Goal: Information Seeking & Learning: Learn about a topic

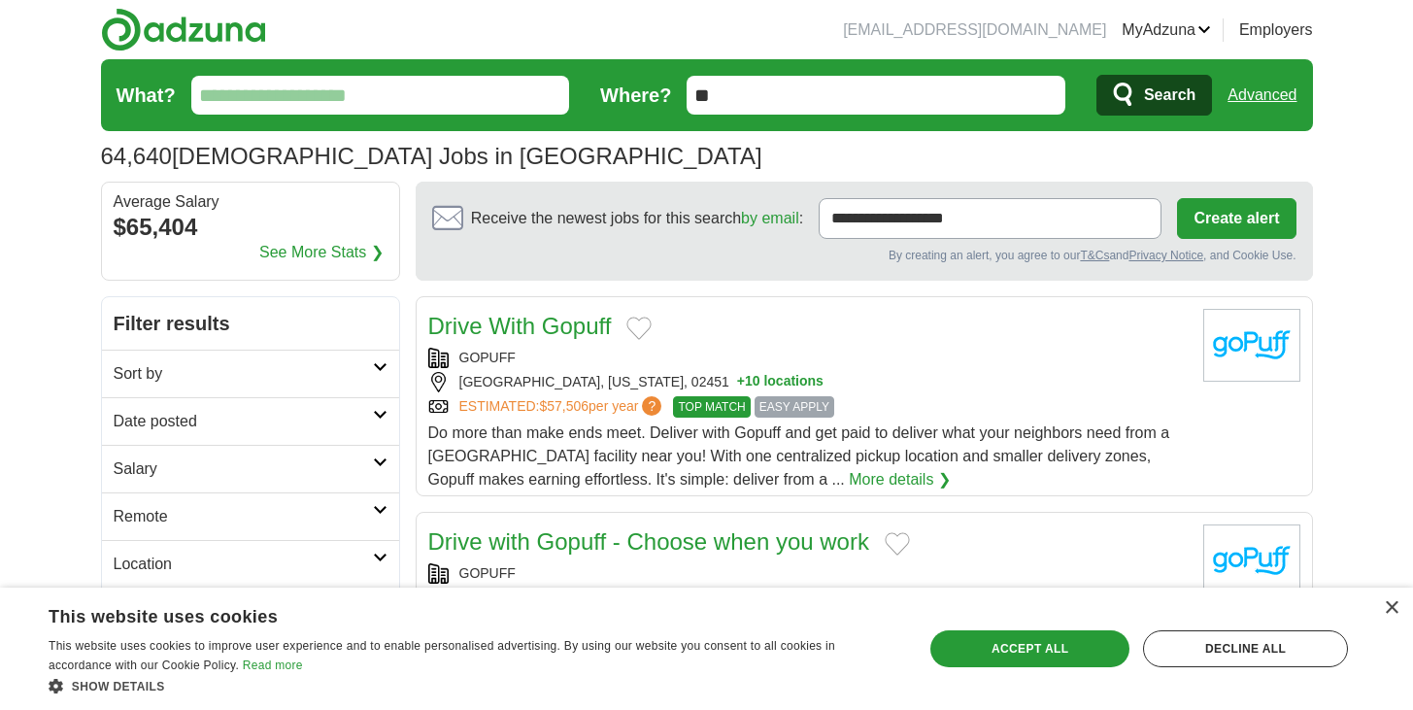
click at [382, 102] on input "What?" at bounding box center [380, 95] width 379 height 39
type input "*****"
click at [1096, 75] on button "Search" at bounding box center [1154, 95] width 116 height 41
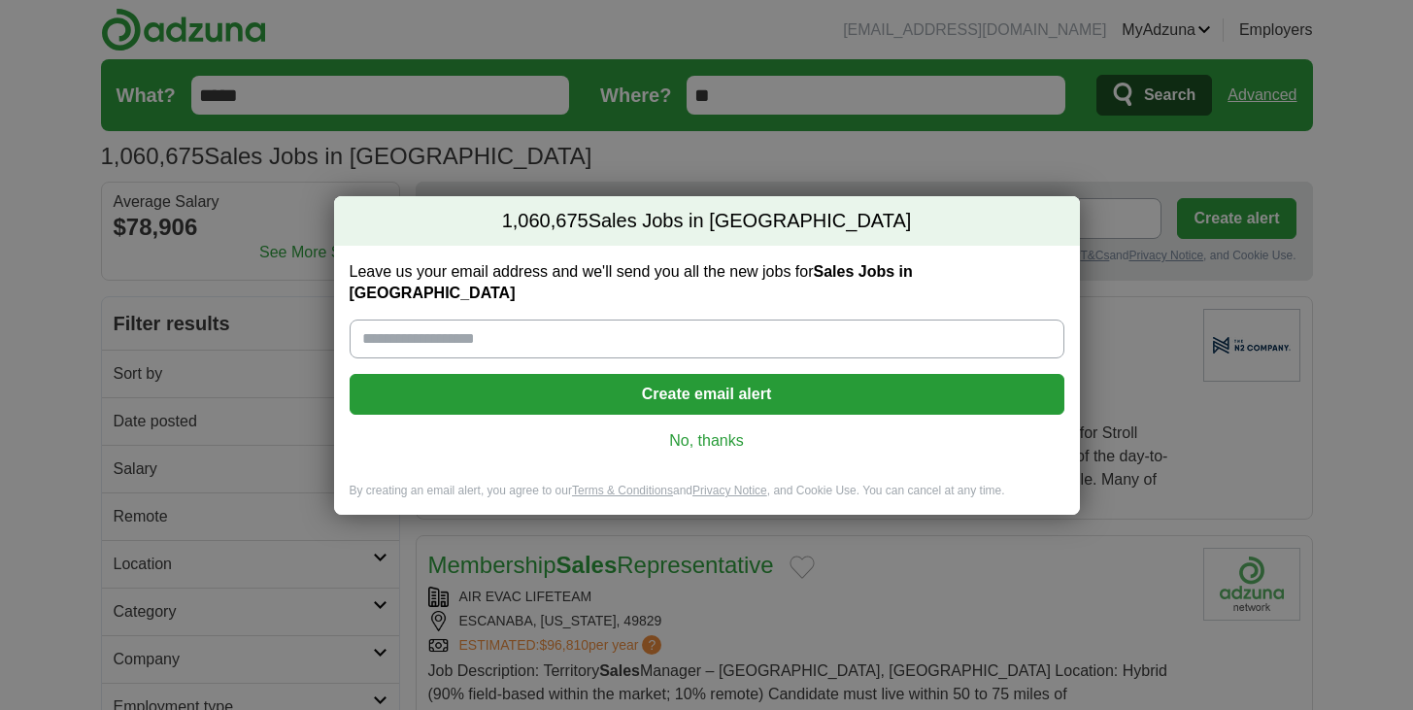
click at [743, 431] on link "No, thanks" at bounding box center [706, 440] width 683 height 21
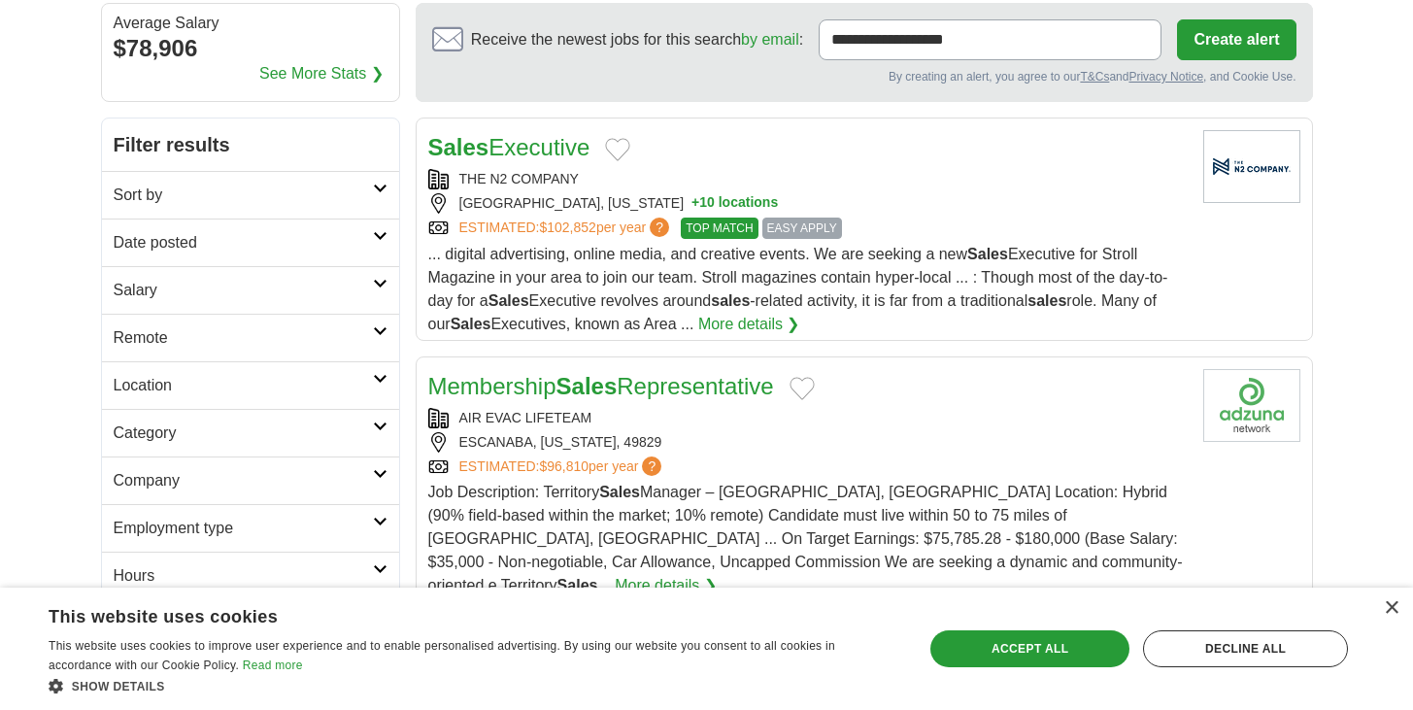
scroll to position [208, 0]
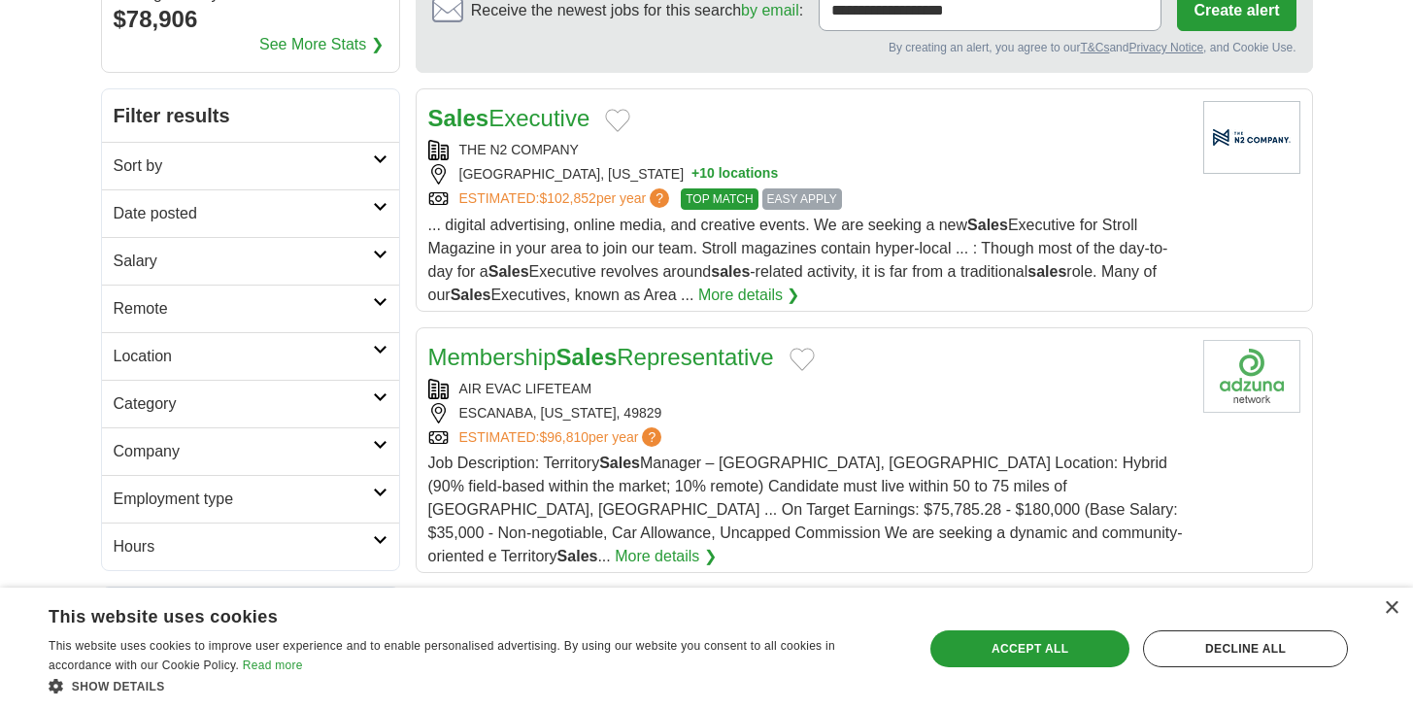
click at [273, 167] on h2 "Sort by" at bounding box center [243, 165] width 259 height 23
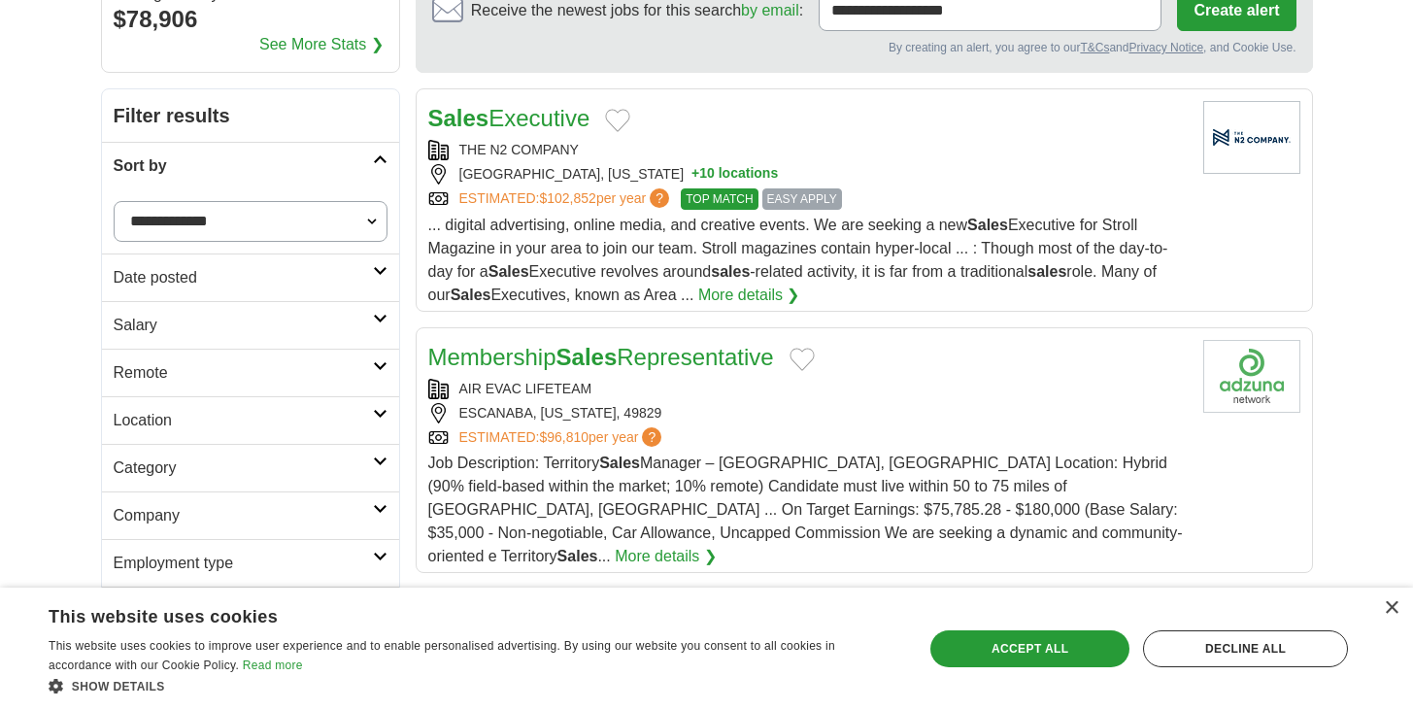
click at [248, 273] on h2 "Date posted" at bounding box center [243, 277] width 259 height 23
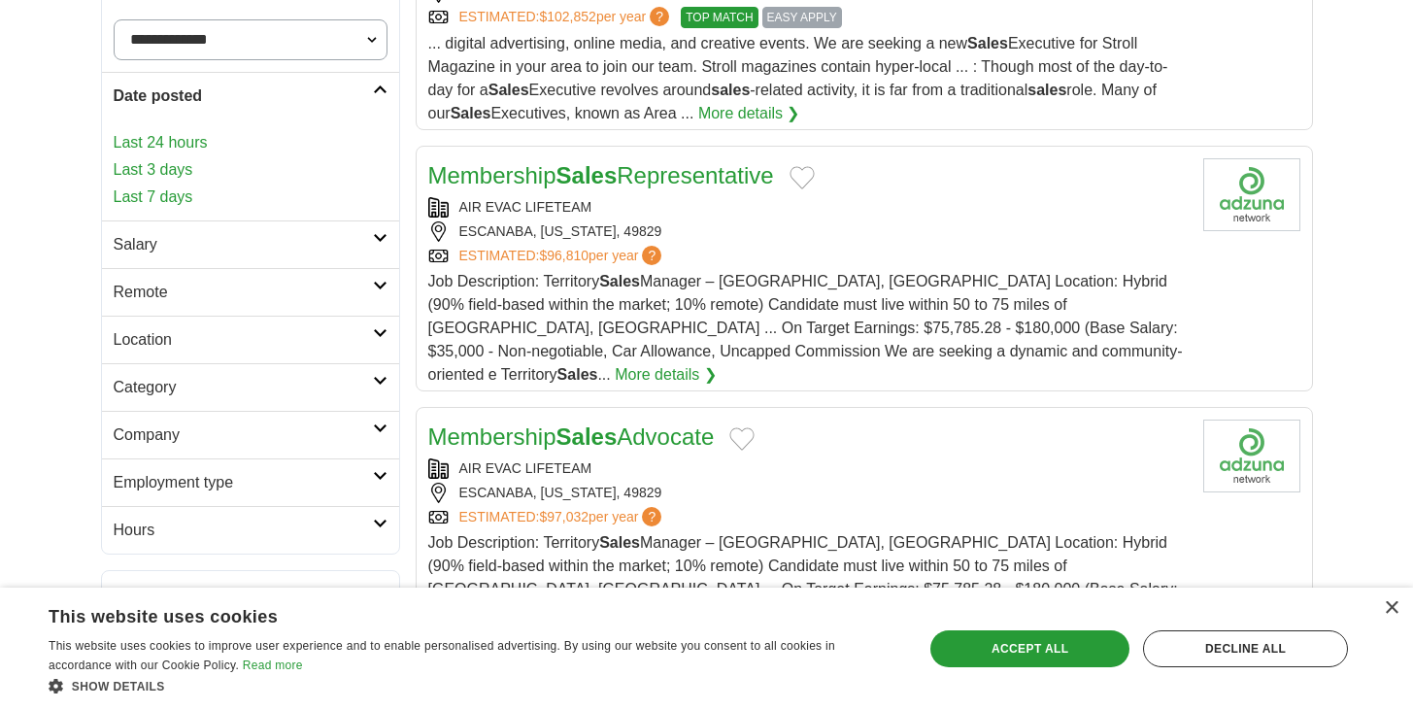
scroll to position [405, 0]
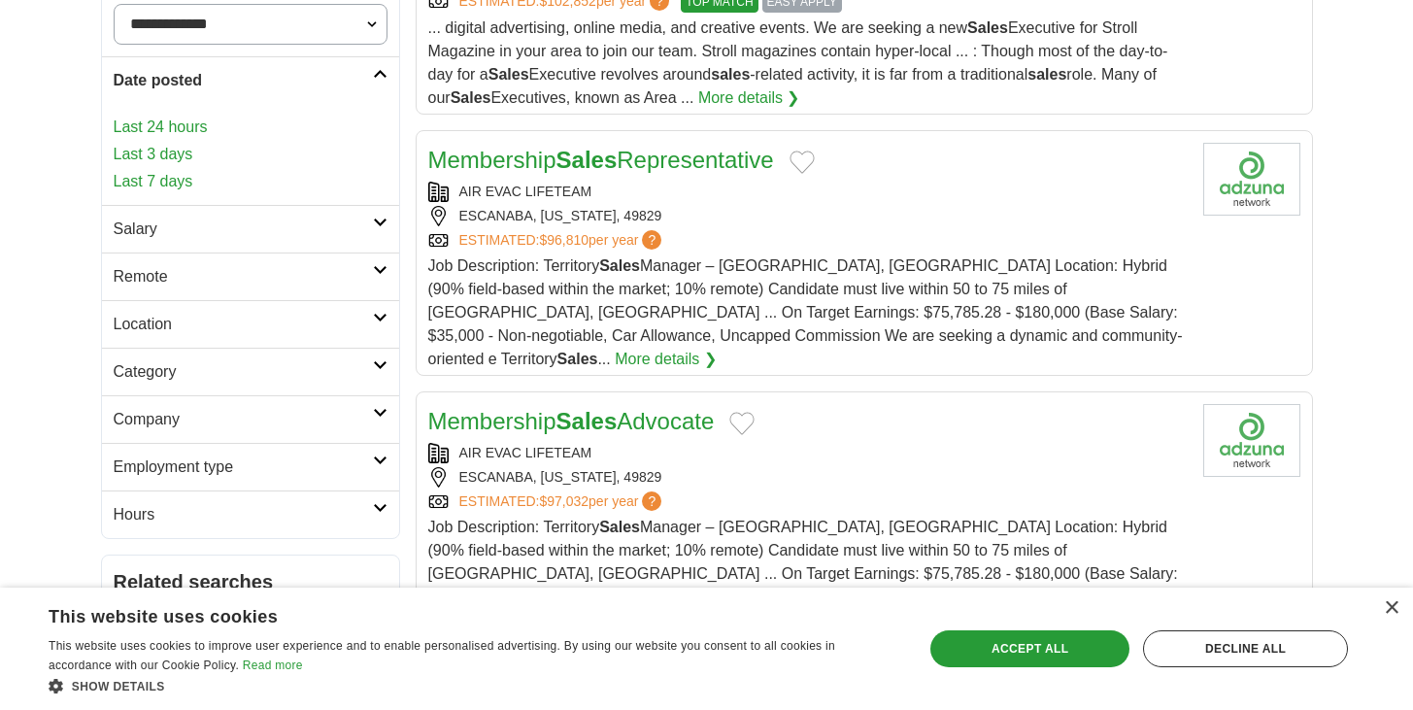
click at [209, 271] on h2 "Remote" at bounding box center [243, 276] width 259 height 23
click at [164, 321] on link "Remote jobs" at bounding box center [157, 323] width 87 height 17
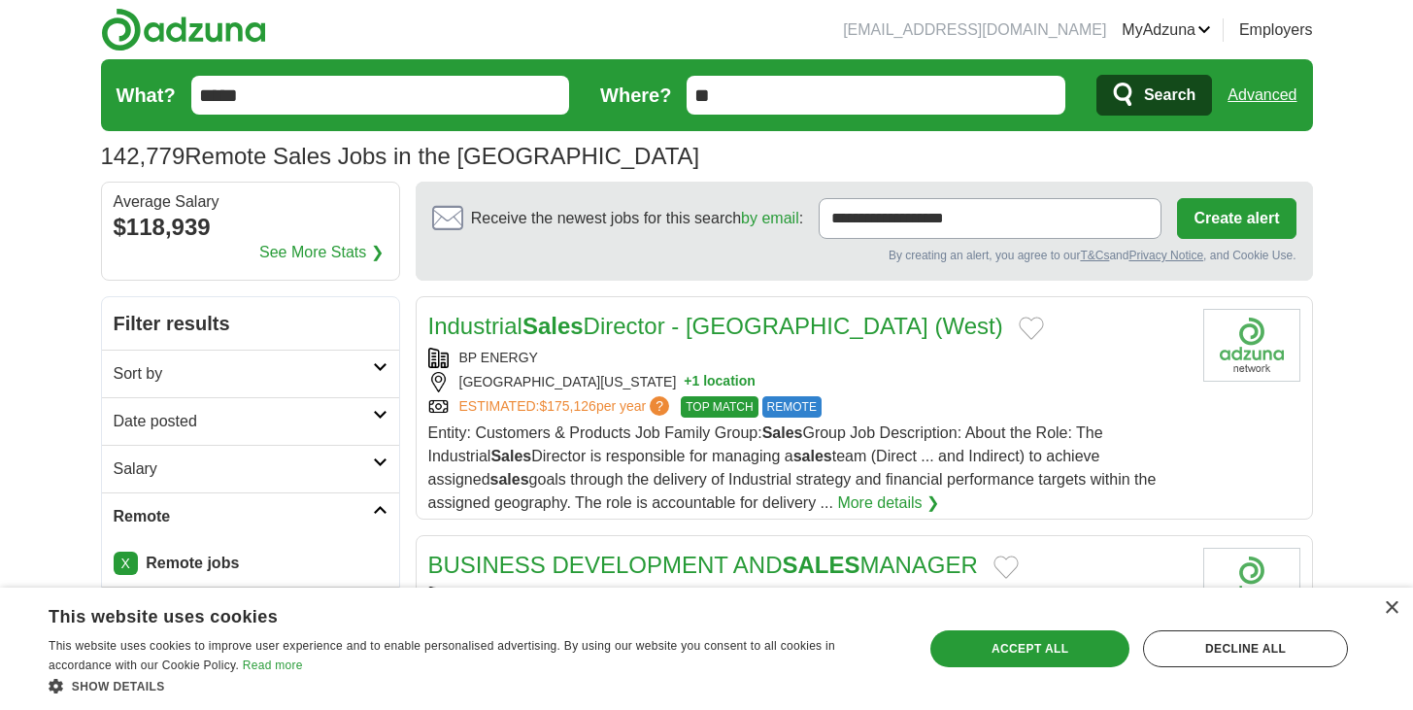
click at [1252, 91] on link "Advanced" at bounding box center [1261, 95] width 69 height 39
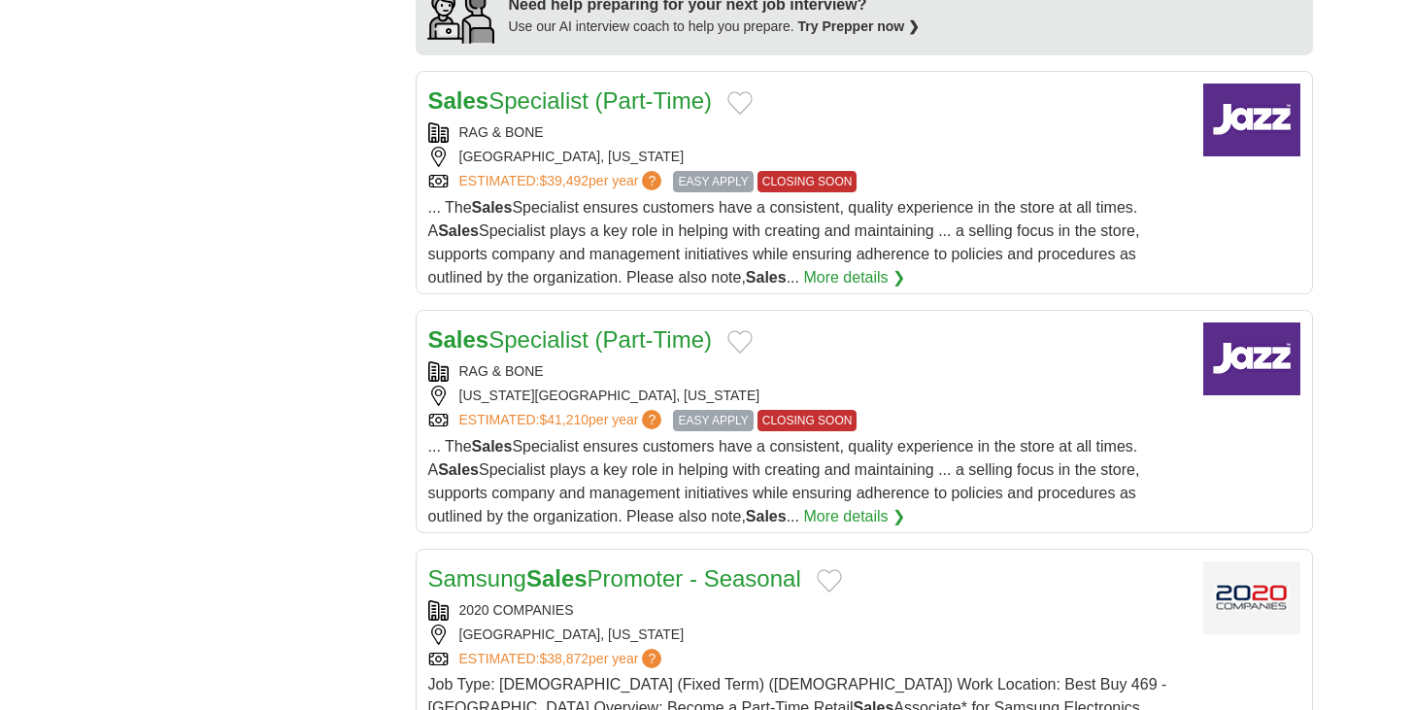
scroll to position [1903, 0]
